Goal: Information Seeking & Learning: Learn about a topic

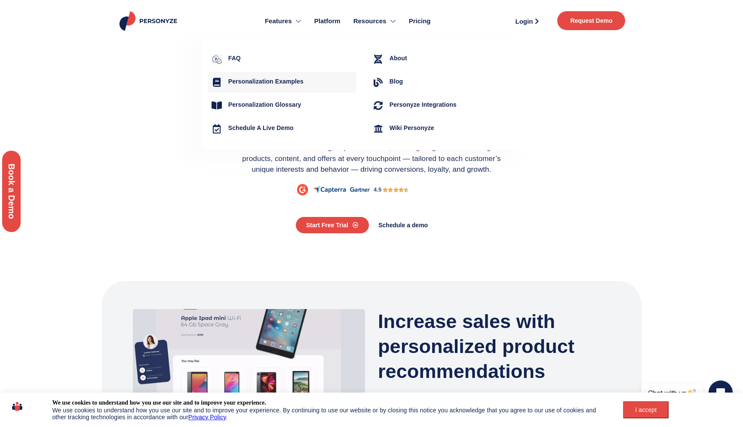
click at [295, 78] on h4 "Personalization Examples" at bounding box center [290, 81] width 125 height 7
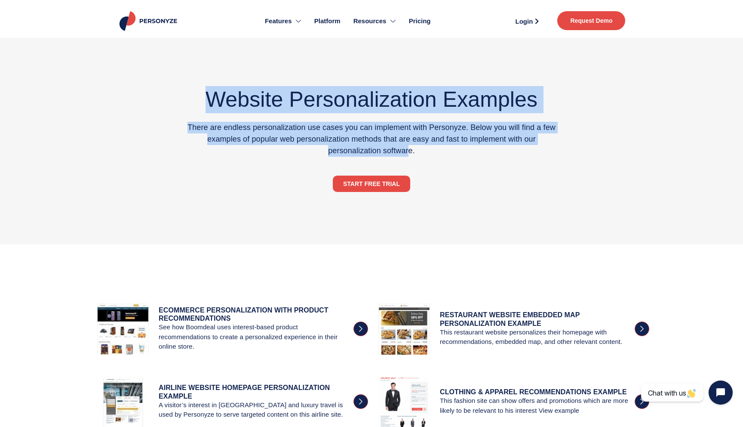
drag, startPoint x: 295, startPoint y: 77, endPoint x: 410, endPoint y: 151, distance: 137.2
click at [410, 151] on div "Website Personalization Examples There are endless personalization use cases yo…" at bounding box center [372, 141] width 378 height 172
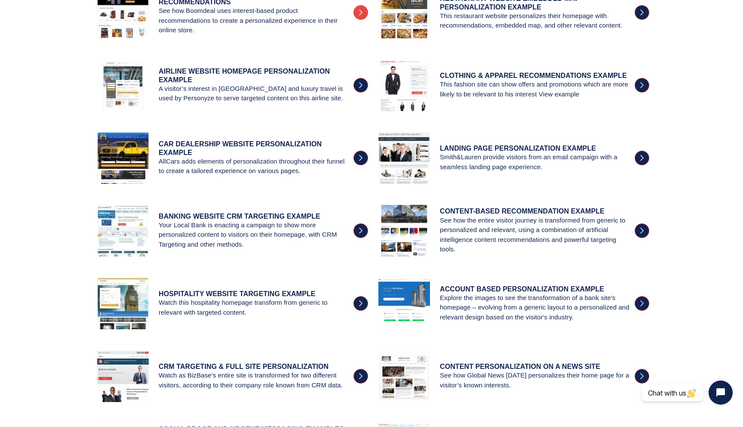
scroll to position [332, 0]
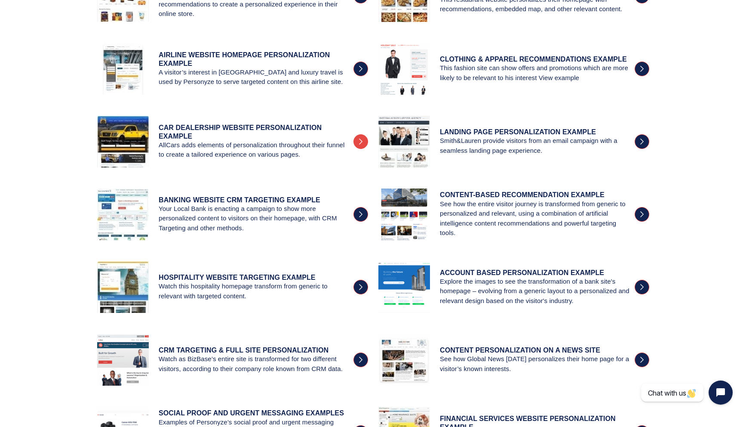
click at [225, 129] on h4 "car dealership WEBSITE PERSONALIZATION EXAMPLE" at bounding box center [254, 131] width 190 height 16
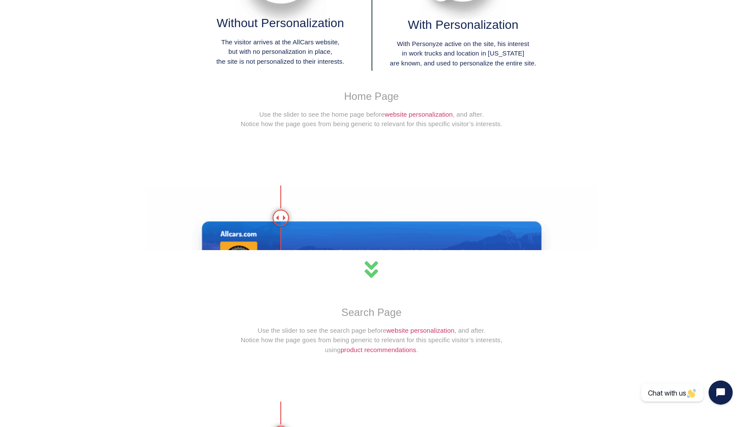
scroll to position [449, 0]
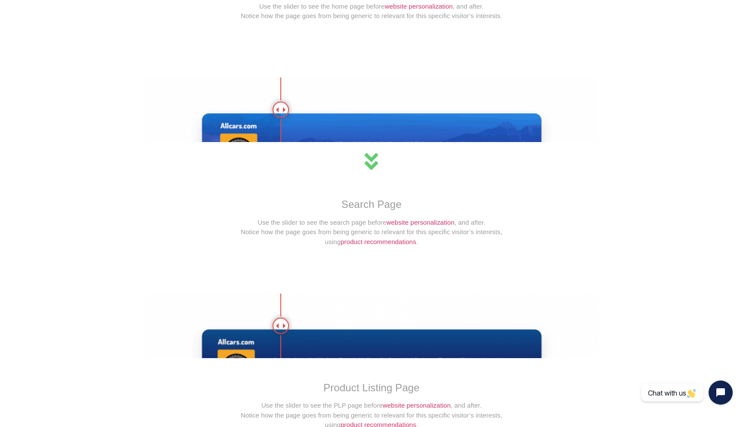
click at [376, 154] on icon at bounding box center [371, 160] width 21 height 21
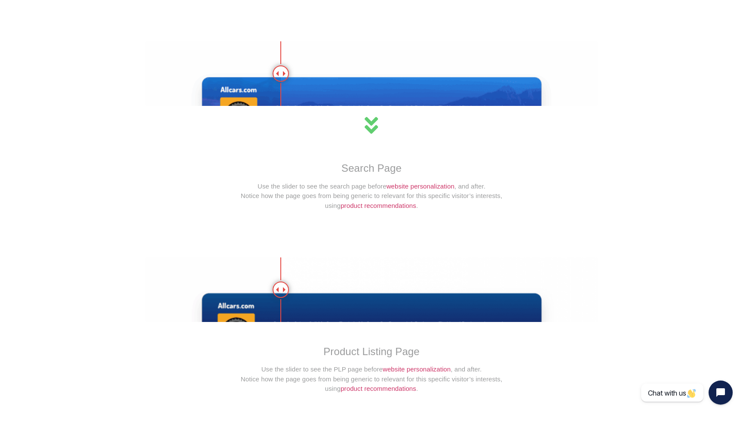
scroll to position [475, 0]
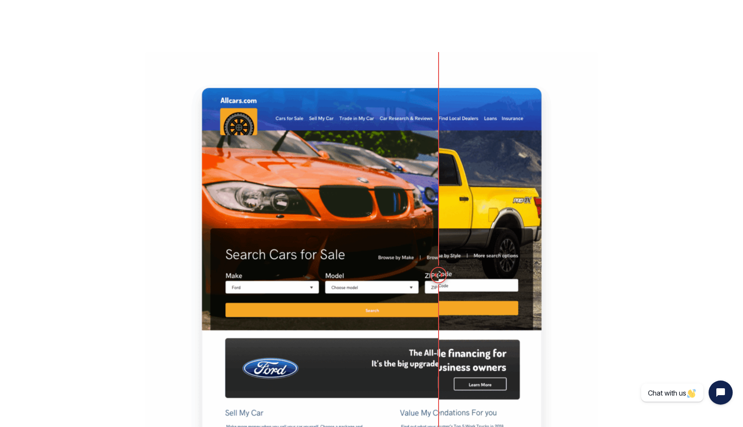
drag, startPoint x: 284, startPoint y: 83, endPoint x: 354, endPoint y: 42, distance: 81.9
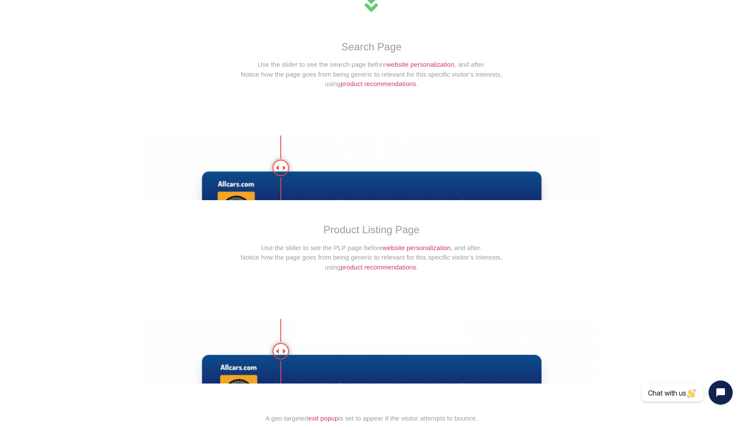
scroll to position [992, 0]
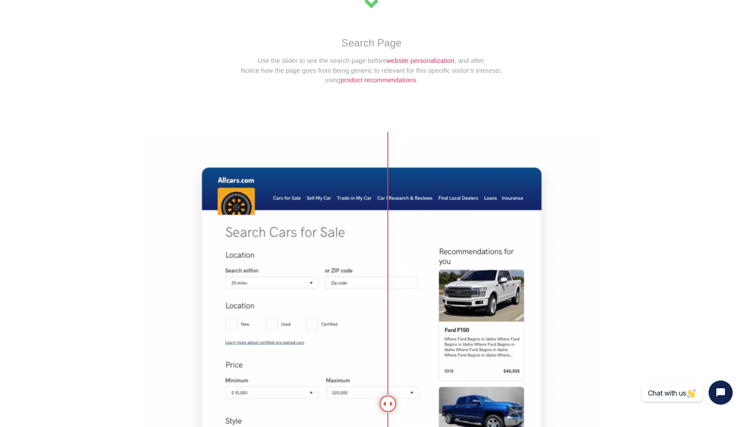
drag, startPoint x: 280, startPoint y: 160, endPoint x: 478, endPoint y: 88, distance: 210.3
click at [479, 88] on div "Home Page Use the slider to see the home page before website personalization , …" at bounding box center [371, 409] width 461 height 1978
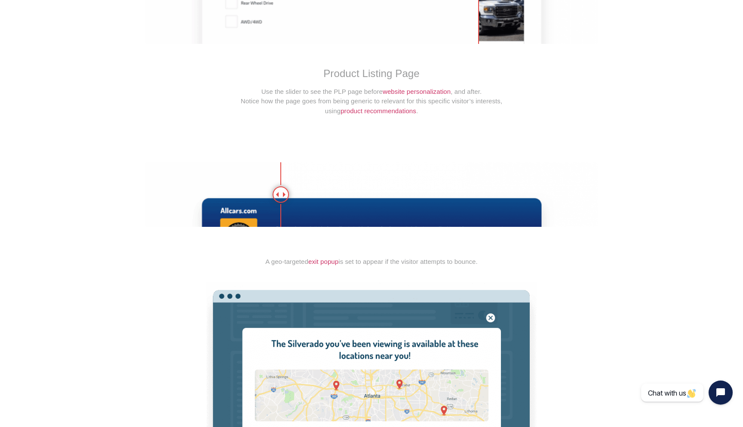
scroll to position [1645, 0]
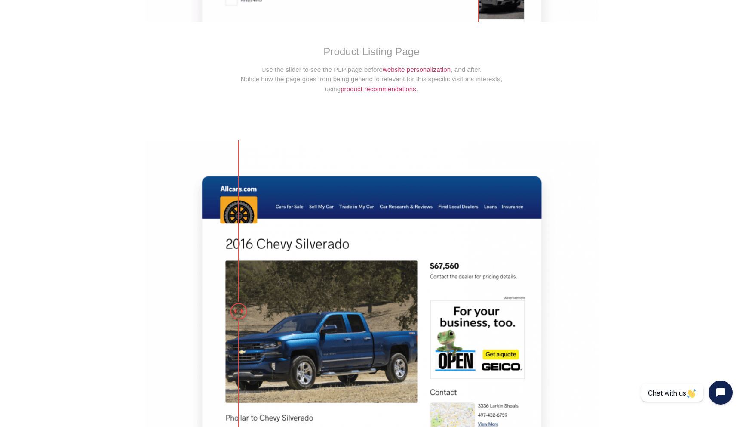
drag, startPoint x: 280, startPoint y: 166, endPoint x: 352, endPoint y: 127, distance: 81.9
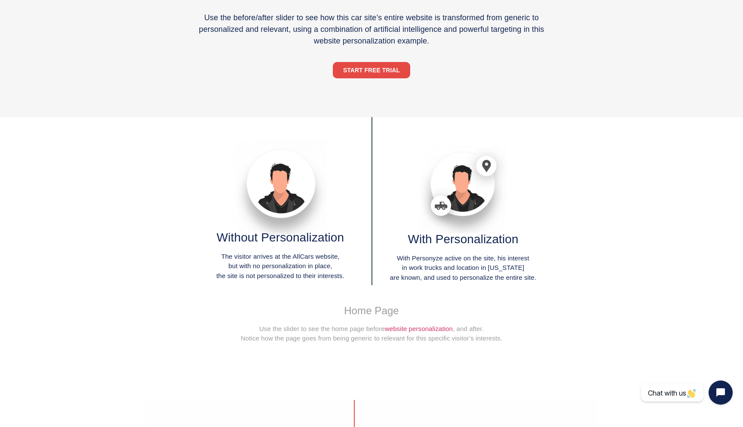
scroll to position [0, 0]
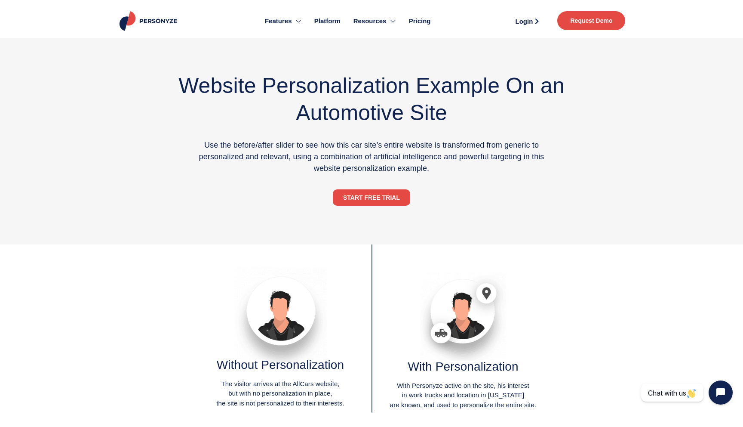
click at [150, 12] on img at bounding box center [149, 21] width 63 height 20
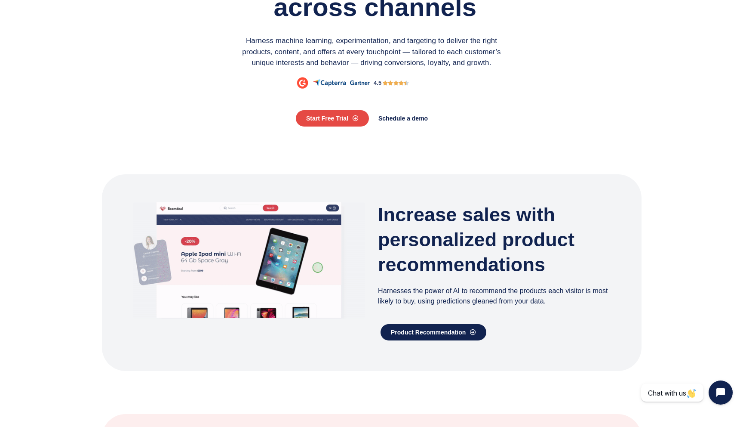
scroll to position [142, 0]
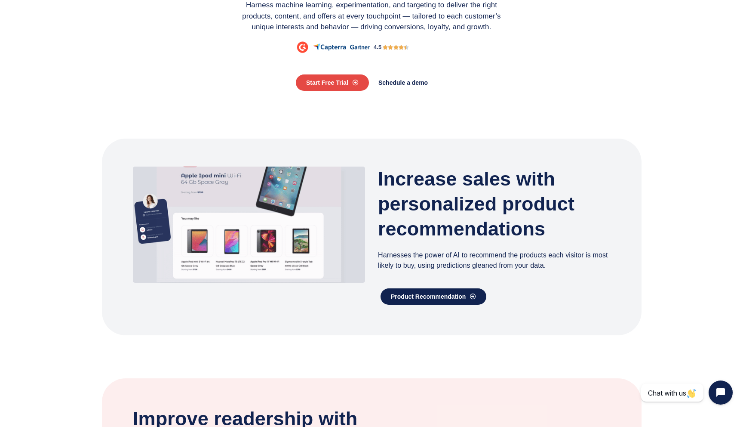
click at [492, 114] on section "One platform to engage personalize optimize across channels Harness machine lea…" at bounding box center [371, 6] width 743 height 221
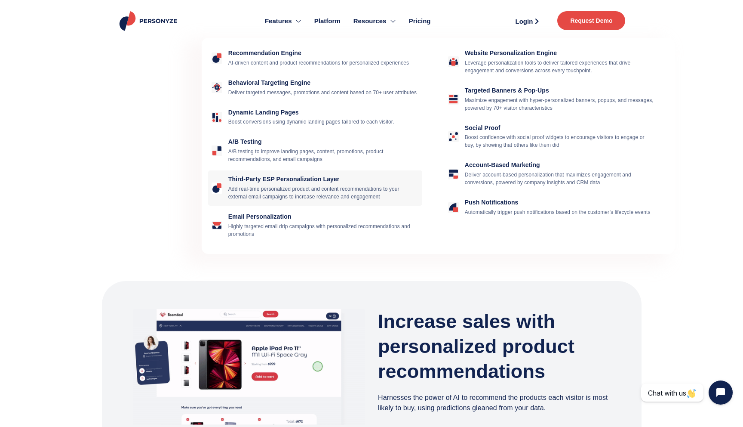
click at [278, 183] on div "Third-Party ESP Personalization Layer Add real-time personalized product and co…" at bounding box center [315, 187] width 214 height 35
